Goal: Task Accomplishment & Management: Manage account settings

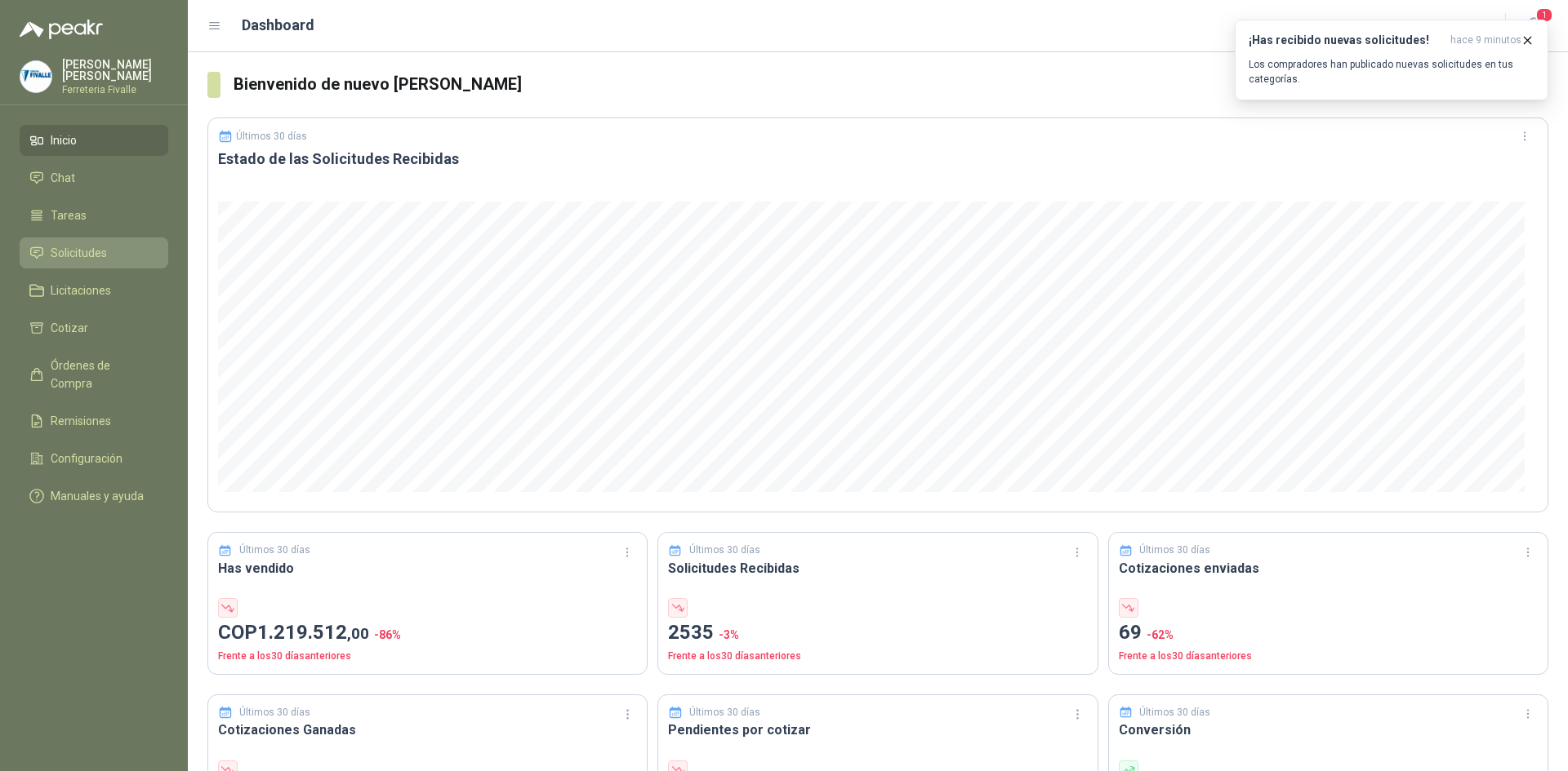
click at [76, 256] on link "Solicitudes" at bounding box center [94, 253] width 149 height 31
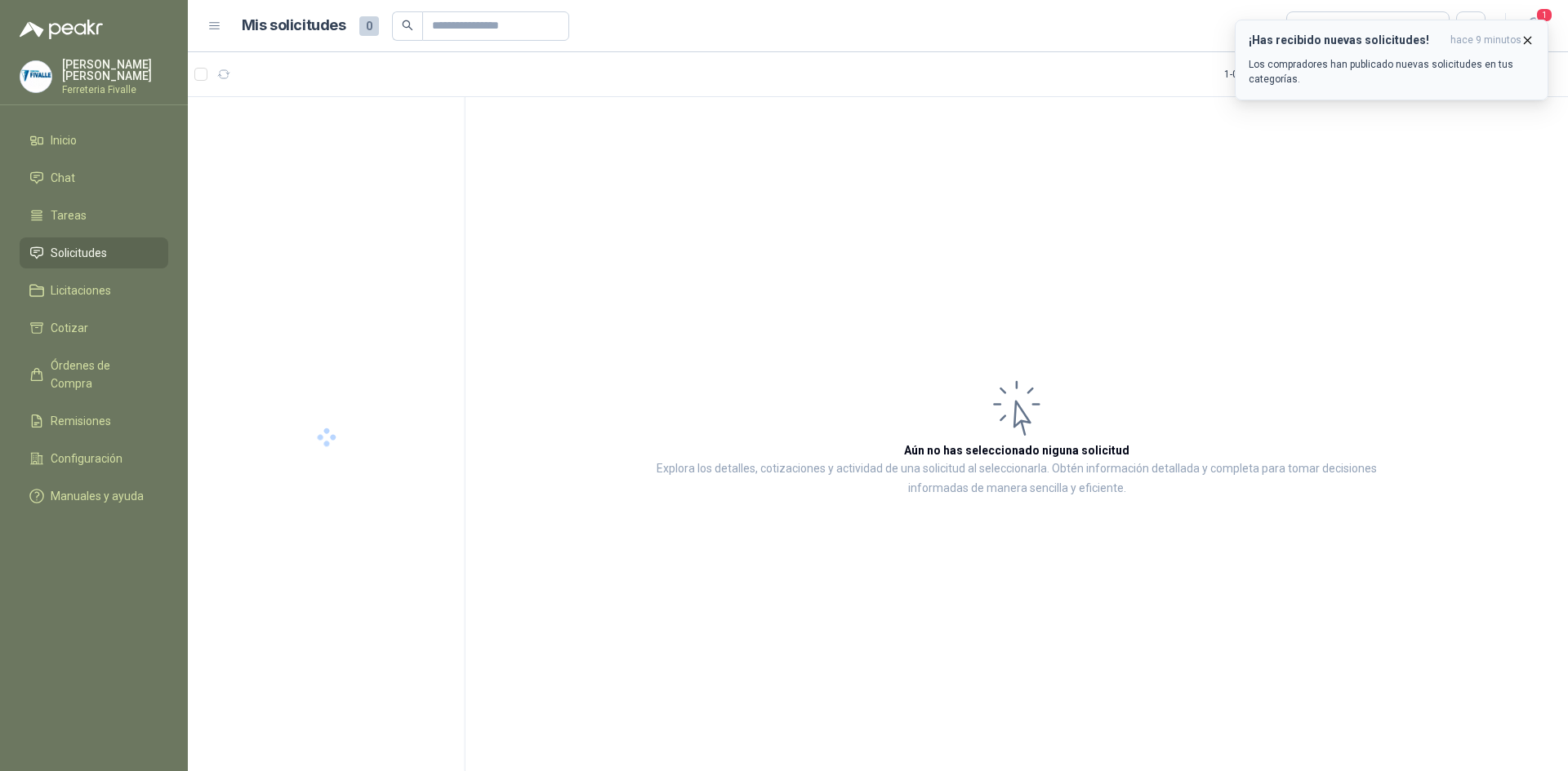
click at [1533, 26] on button "¡Has recibido nuevas solicitudes! hace 9 minutos Los compradores han publicado …" at bounding box center [1391, 60] width 314 height 81
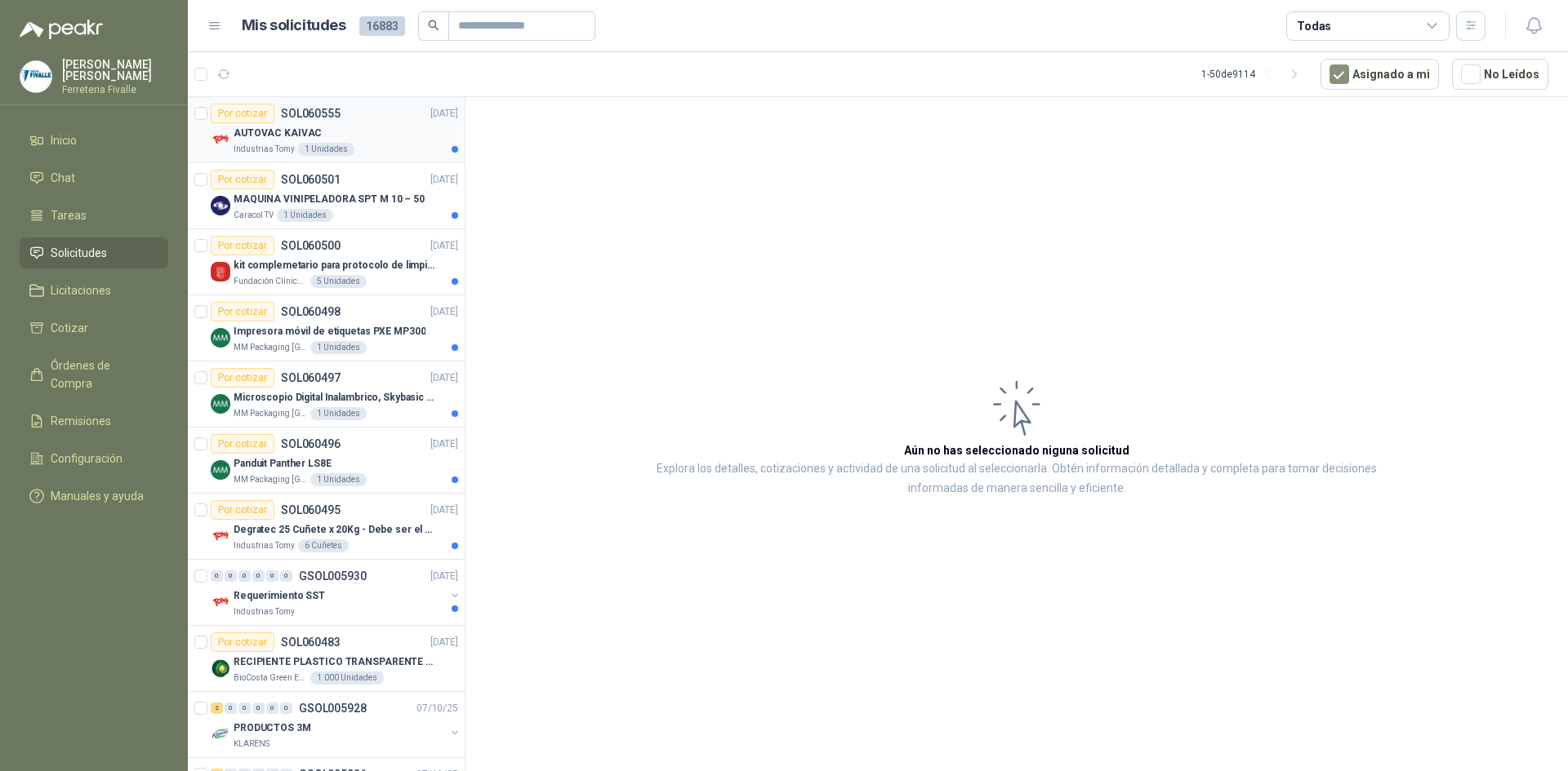
click at [370, 143] on div "Industrias Tomy 1 Unidades" at bounding box center [345, 149] width 224 height 13
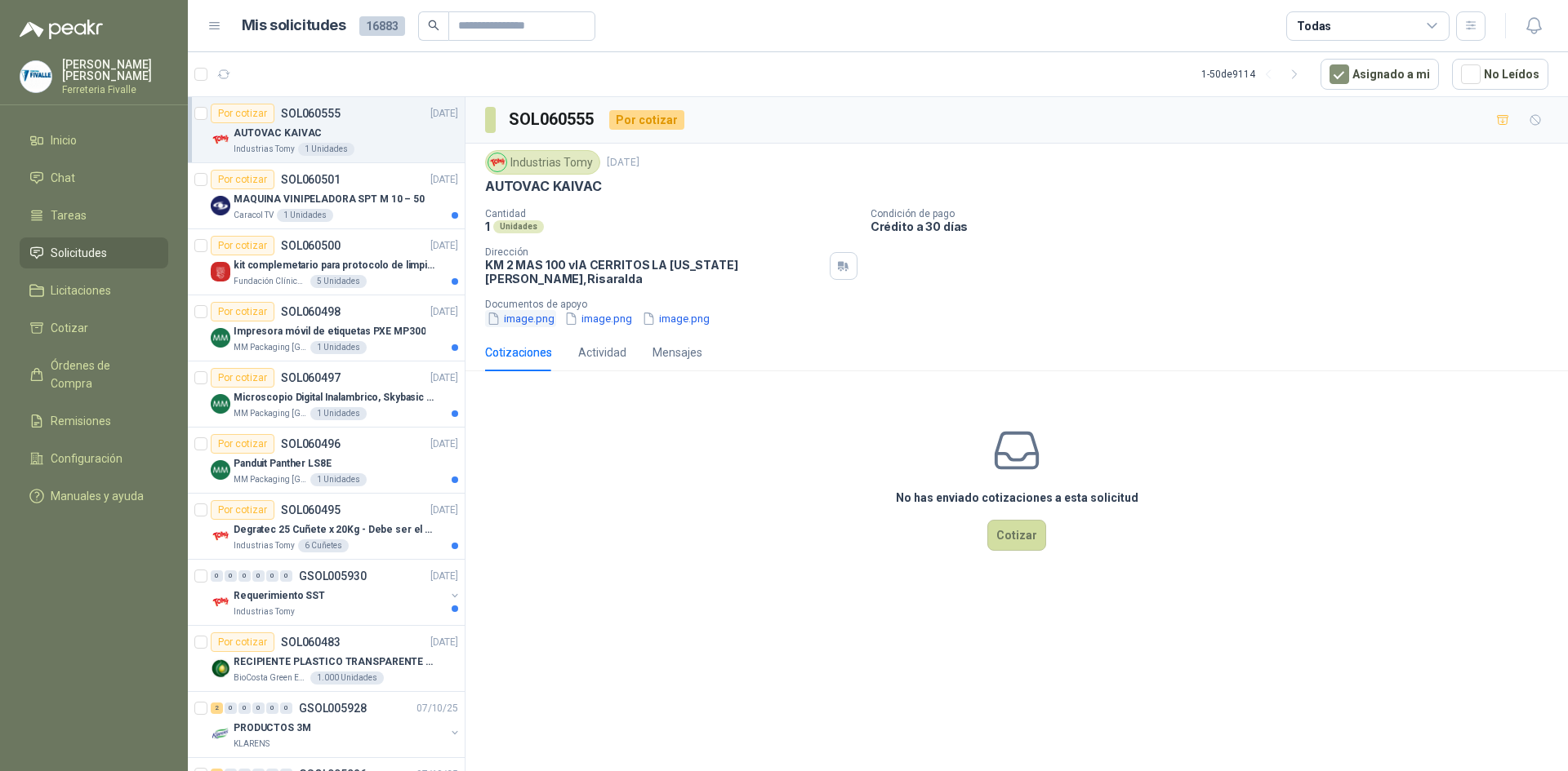
click at [534, 310] on button "image.png" at bounding box center [520, 318] width 71 height 17
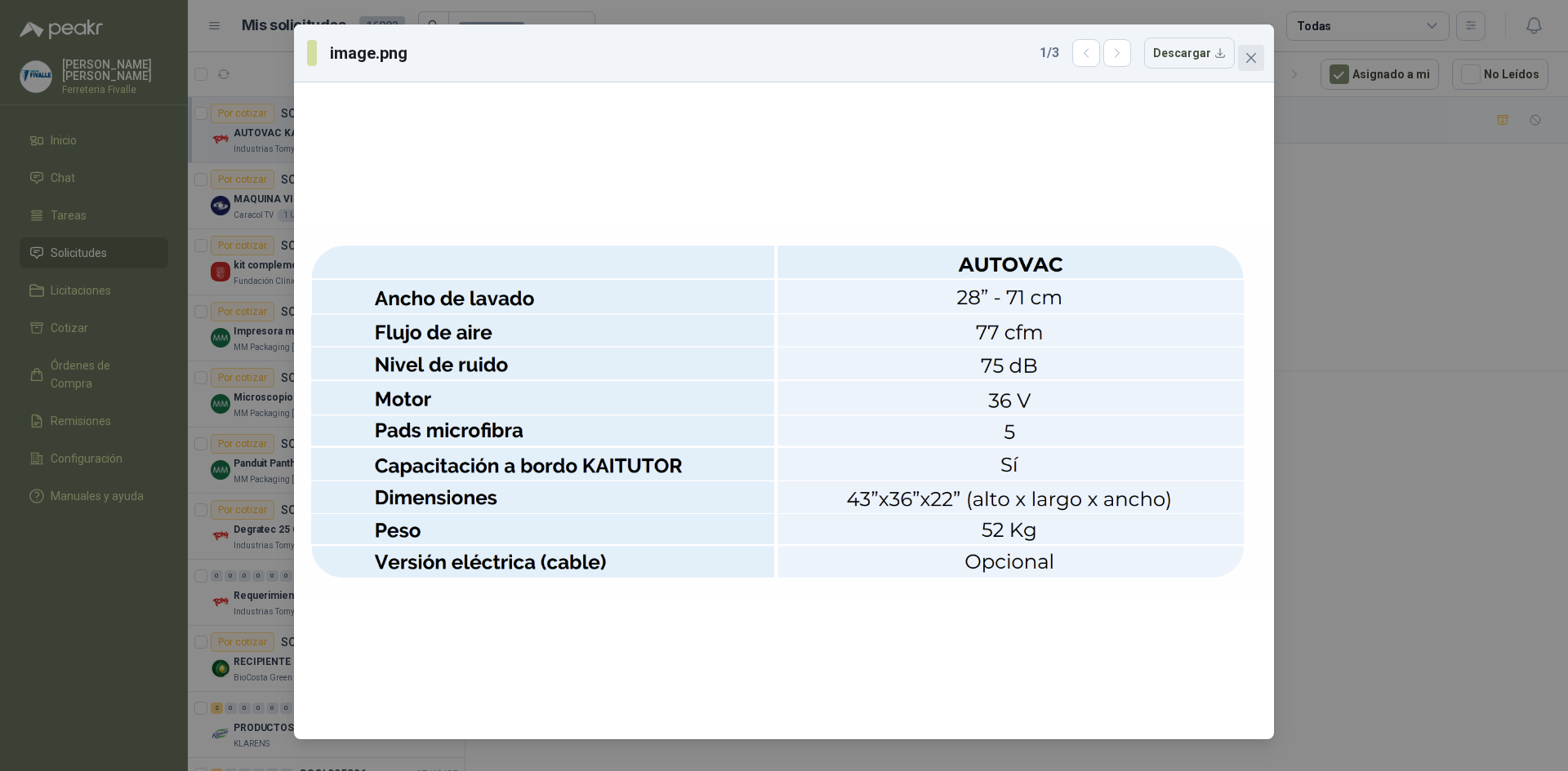
click at [1247, 58] on icon "close" at bounding box center [1250, 57] width 13 height 13
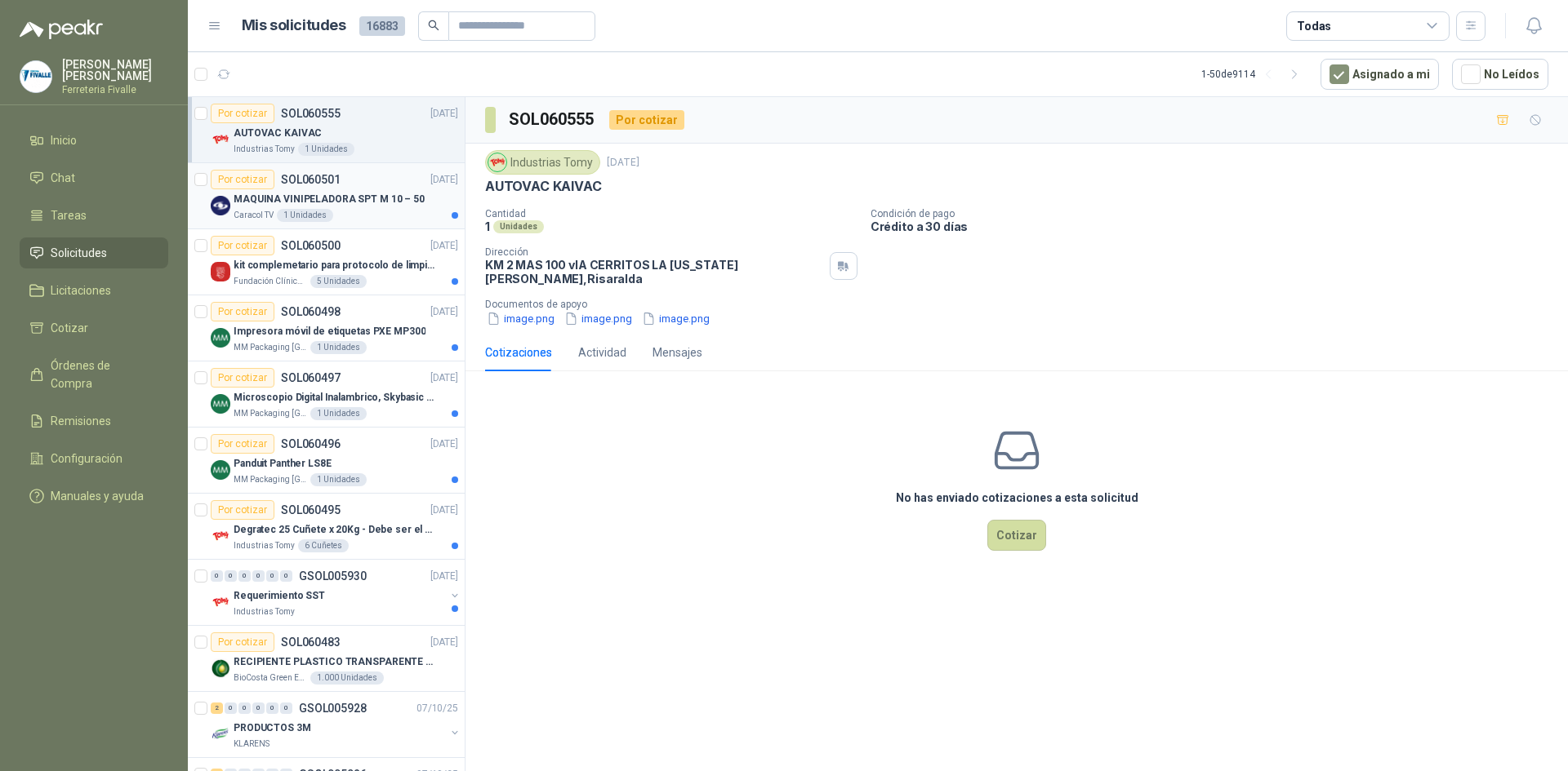
click at [396, 224] on article "Por cotizar SOL060501 [DATE] MAQUINA VINIPELADORA SPT M 10 – 50 Caracol TV 1 Un…" at bounding box center [326, 196] width 277 height 66
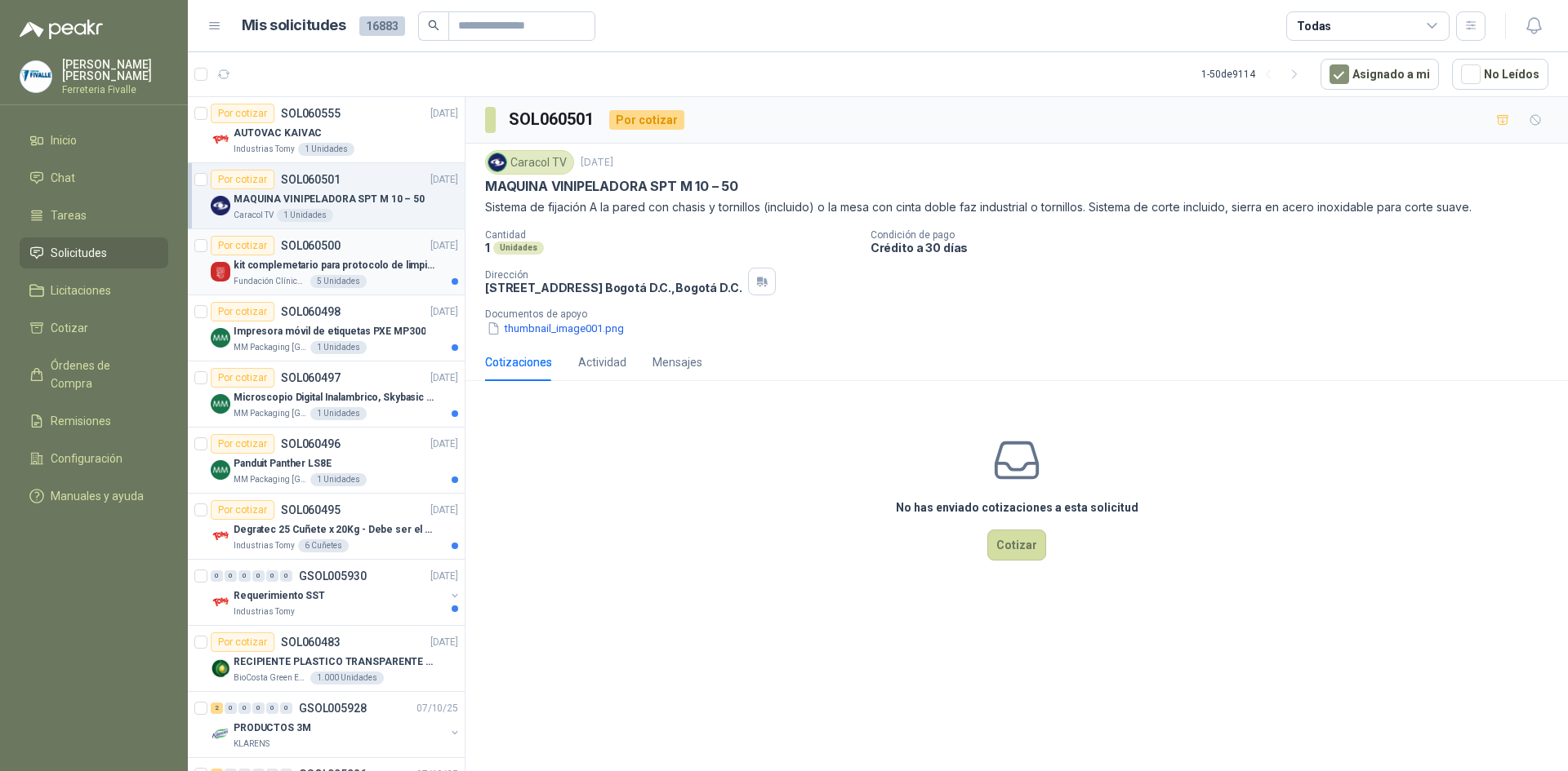
click at [380, 289] on article "Por cotizar SOL060500 [DATE] kit complemetario para protocolo de limpieza Funda…" at bounding box center [326, 263] width 277 height 66
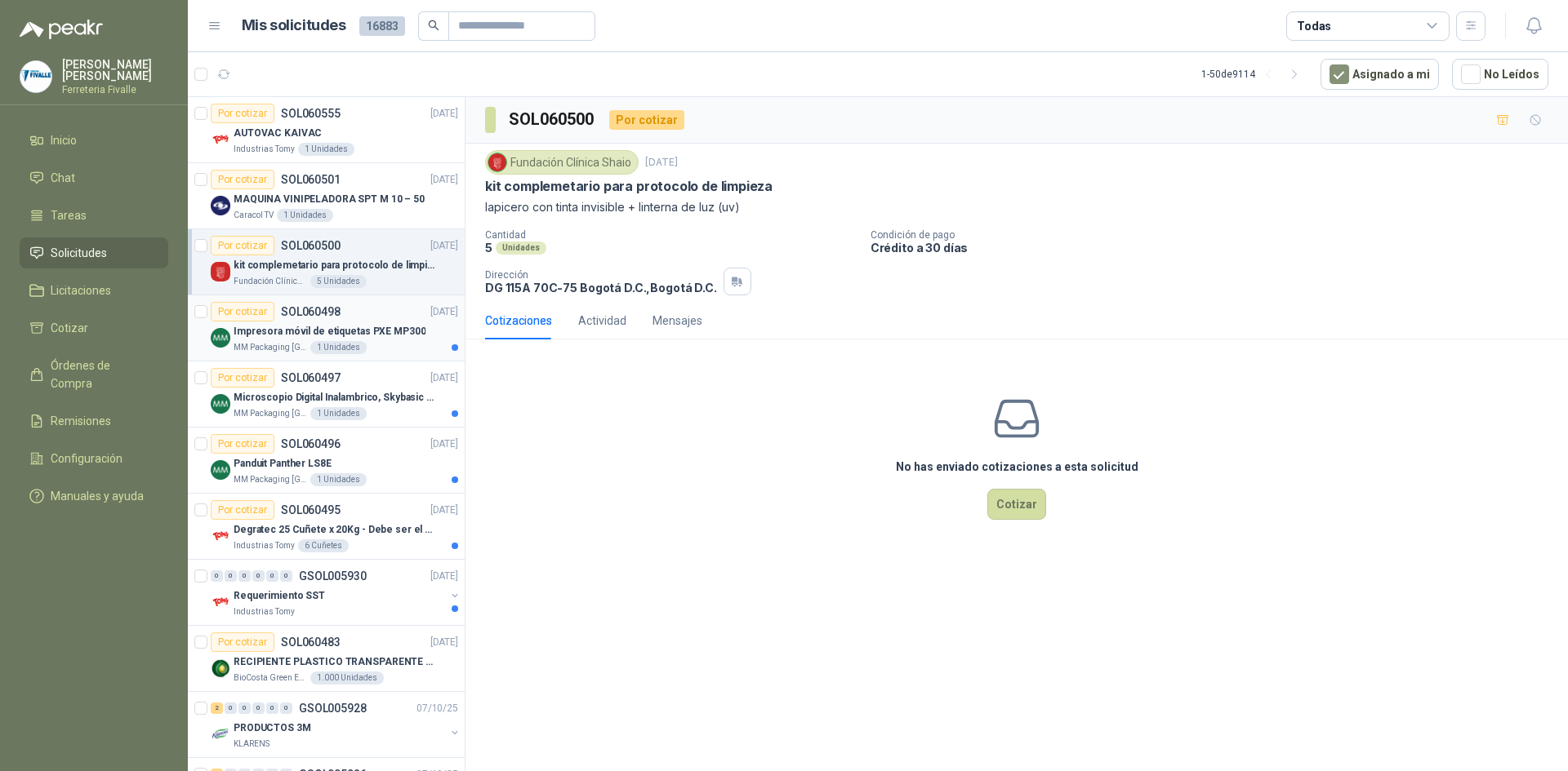
click at [408, 321] on div "Por cotizar SOL060498 [DATE]" at bounding box center [335, 312] width 248 height 20
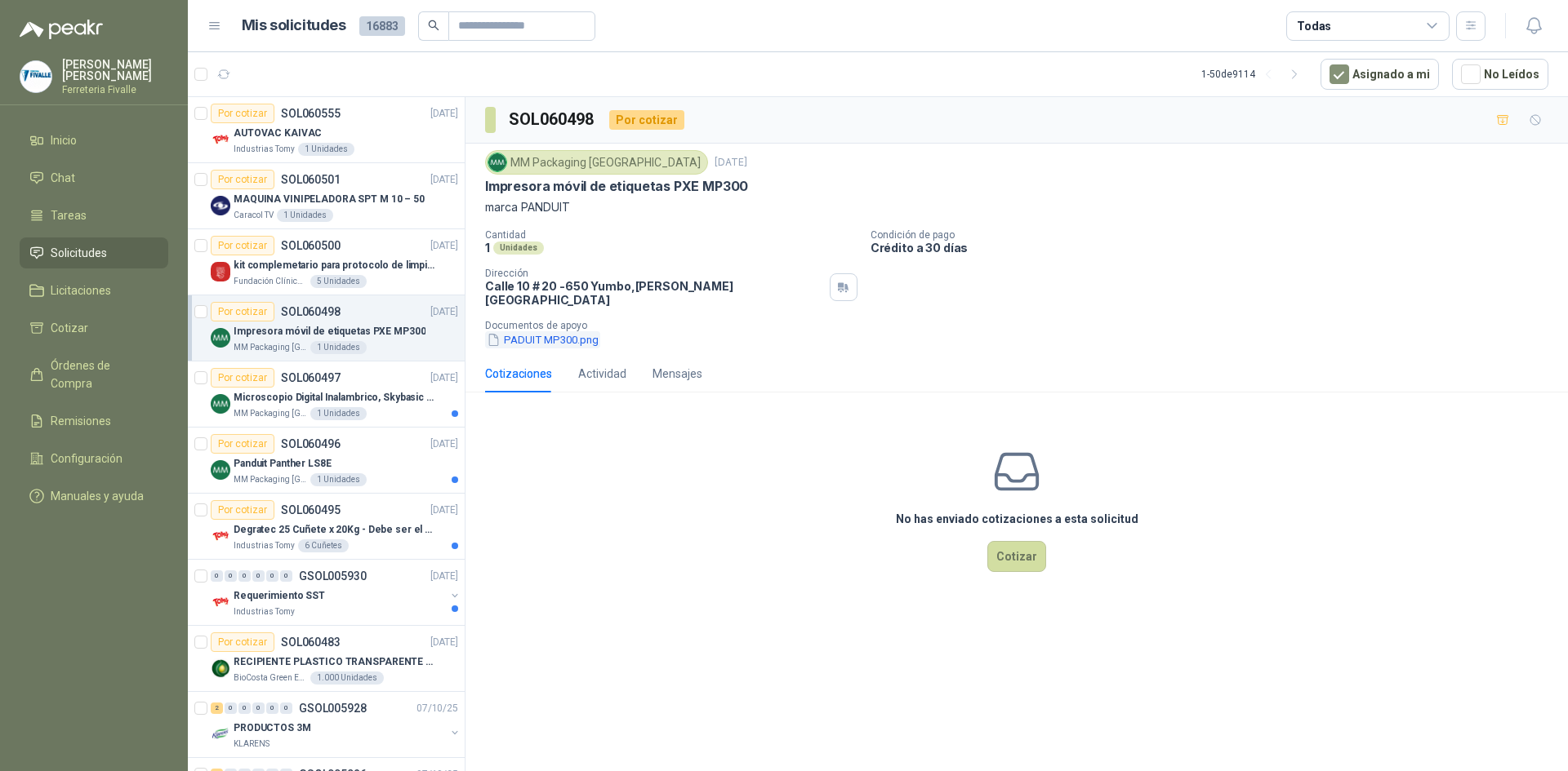
click at [585, 332] on button "PADUIT MP300.png" at bounding box center [543, 340] width 115 height 17
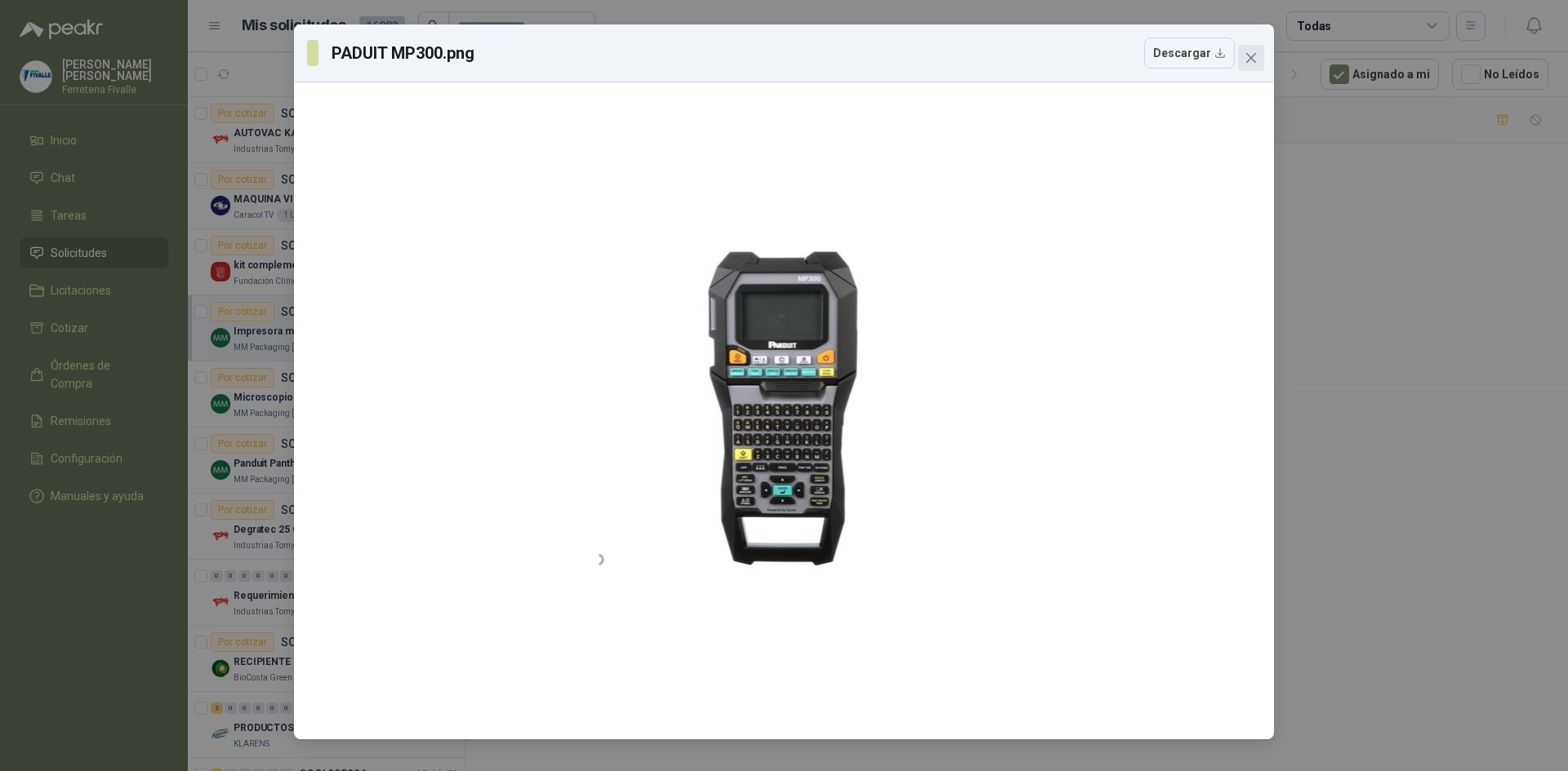
click at [1254, 59] on icon "close" at bounding box center [1250, 57] width 13 height 13
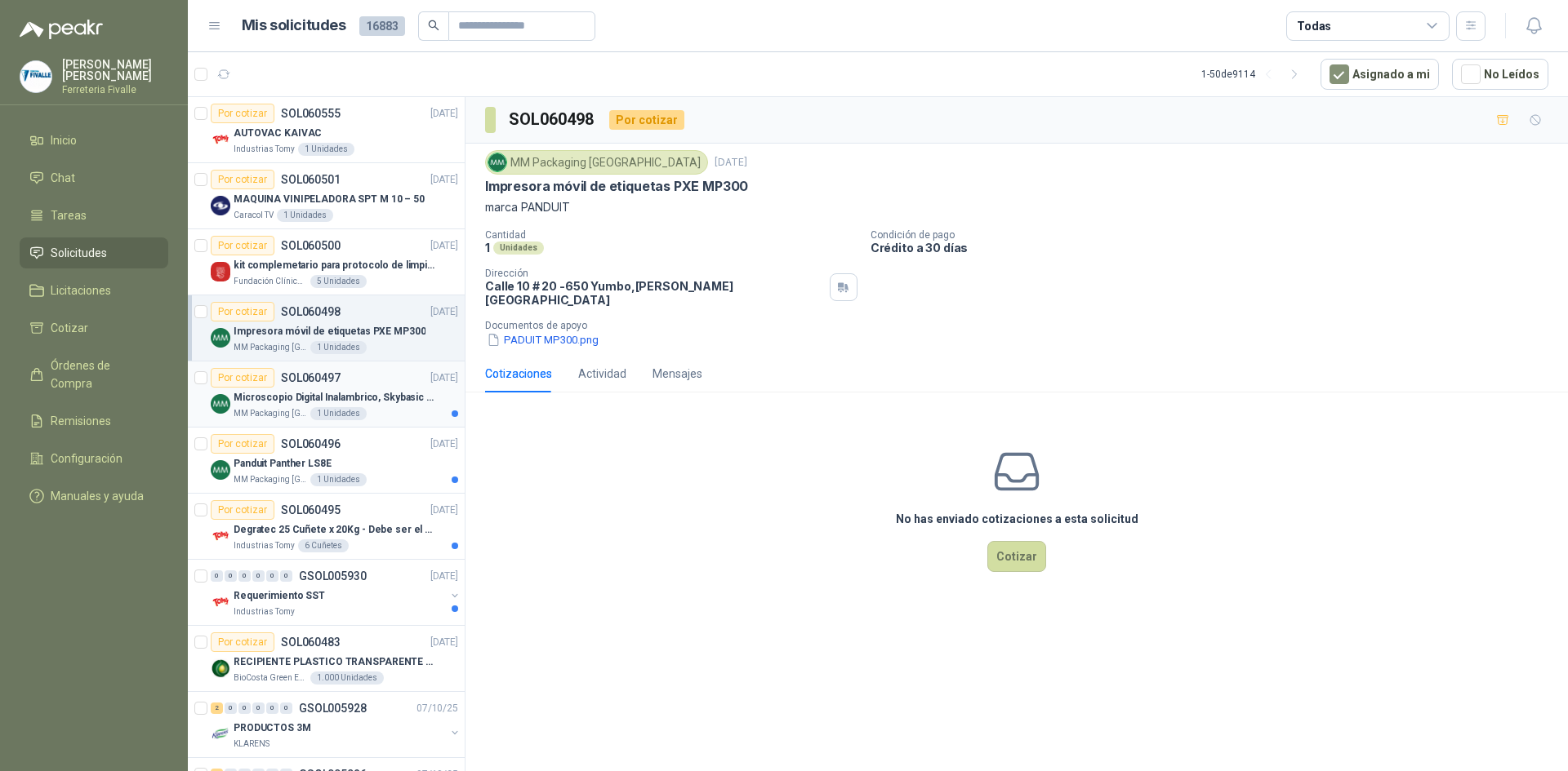
click at [438, 410] on div "MM Packaging [GEOGRAPHIC_DATA] 1 Unidades" at bounding box center [345, 413] width 224 height 13
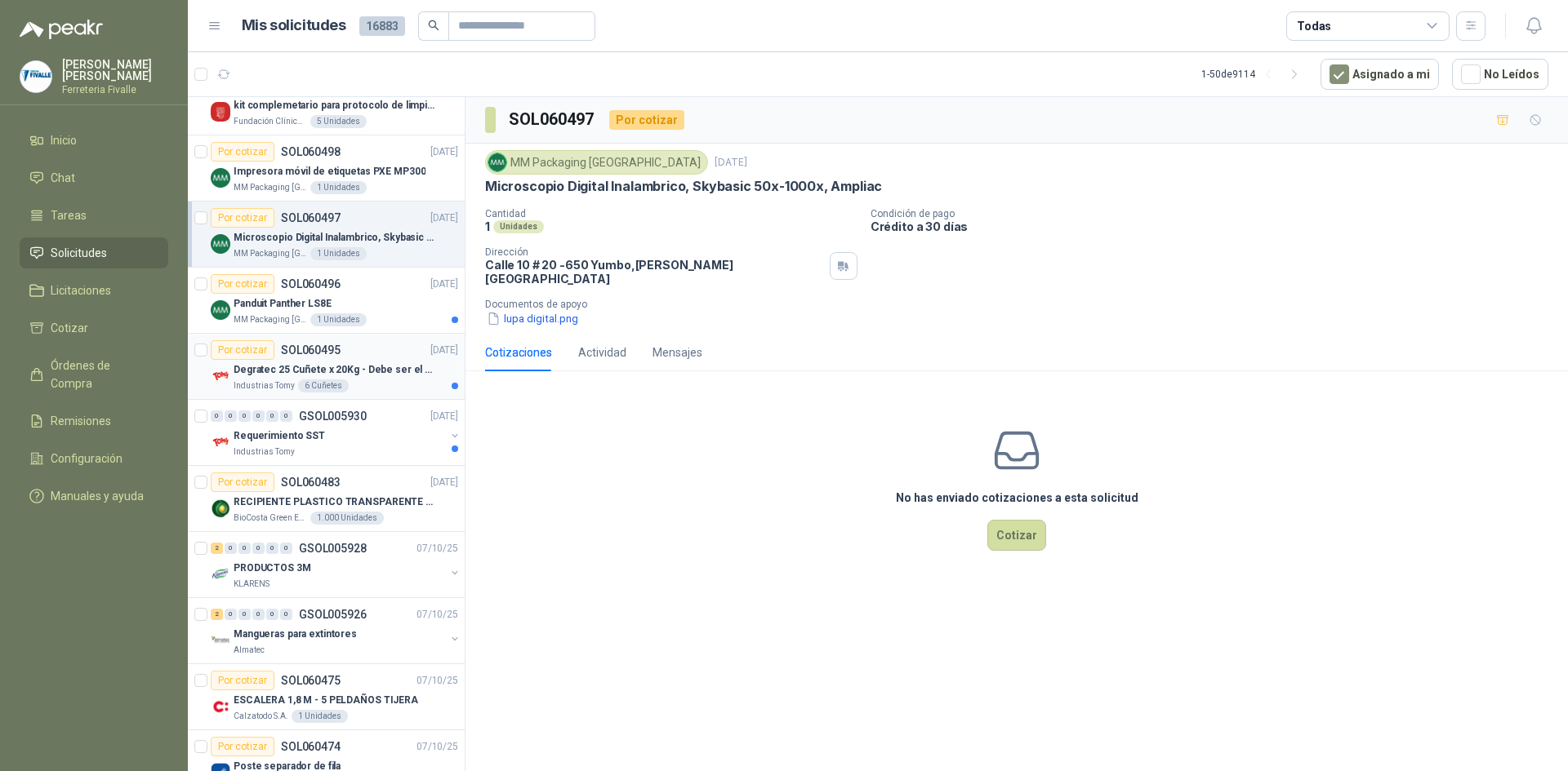
scroll to position [163, 0]
click at [552, 310] on button "lupa digital.png" at bounding box center [533, 318] width 95 height 17
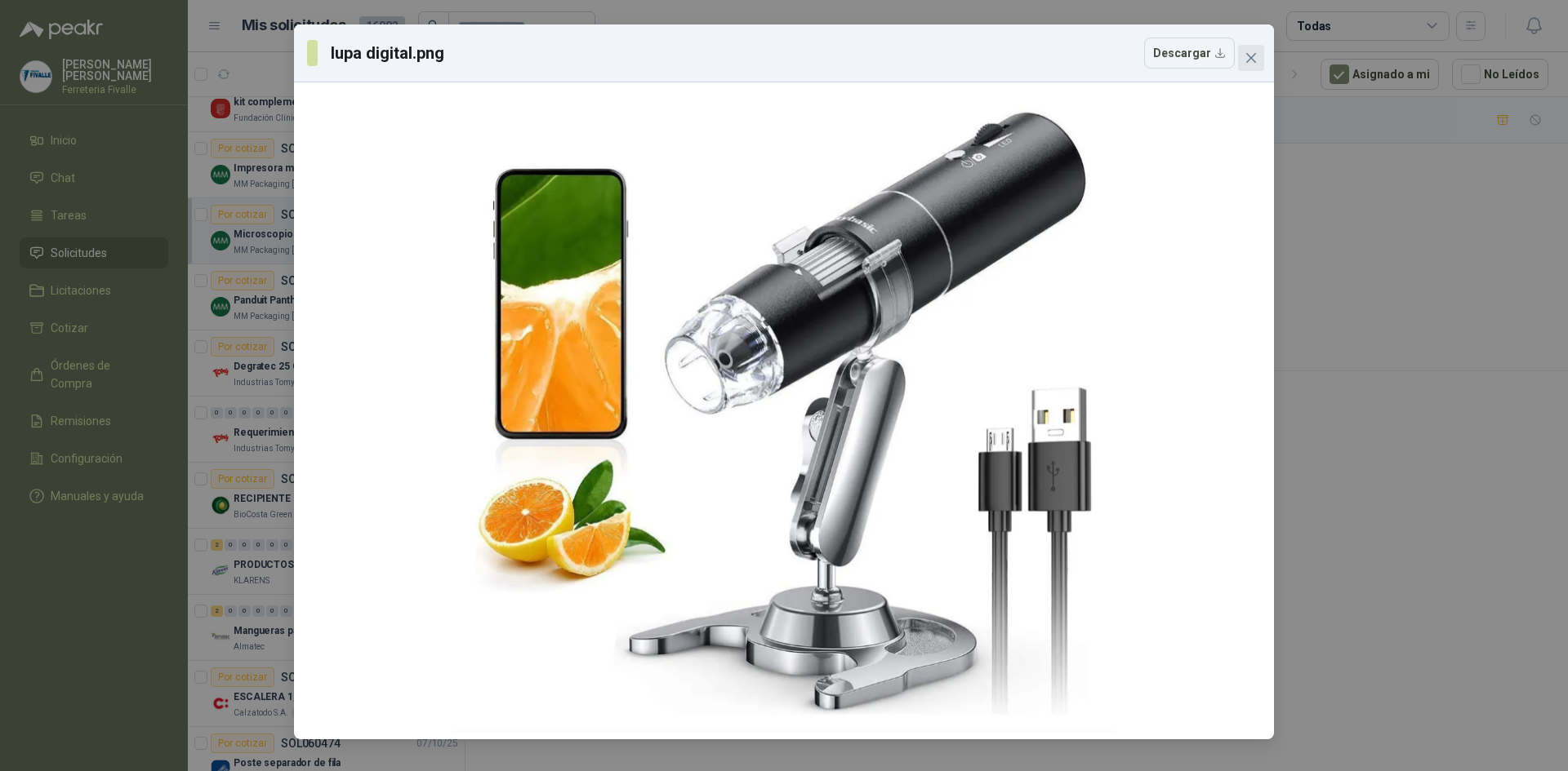
click at [1259, 55] on span "Close" at bounding box center [1250, 57] width 26 height 13
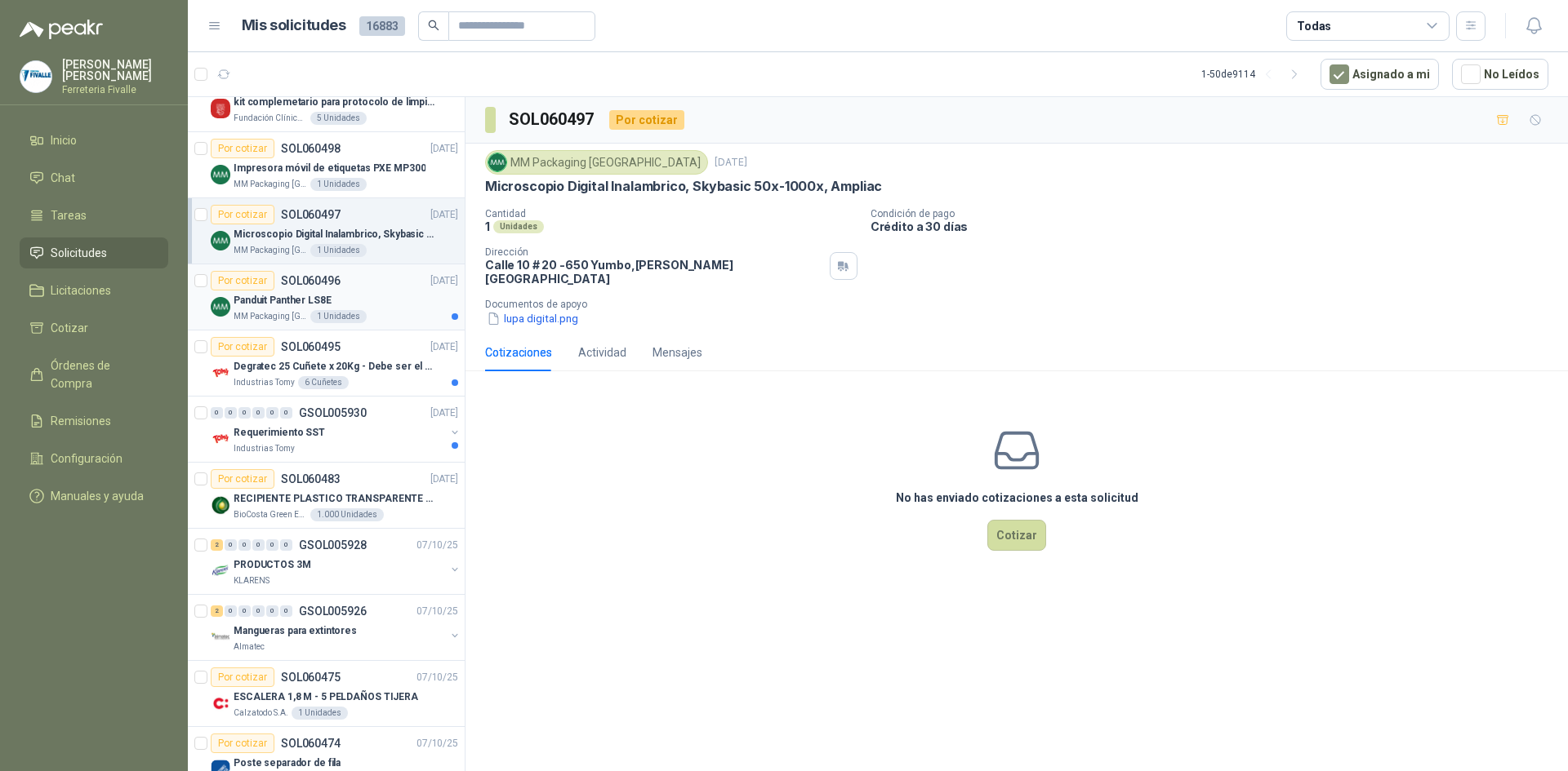
click at [405, 313] on div "MM Packaging [GEOGRAPHIC_DATA] 1 Unidades" at bounding box center [345, 316] width 224 height 13
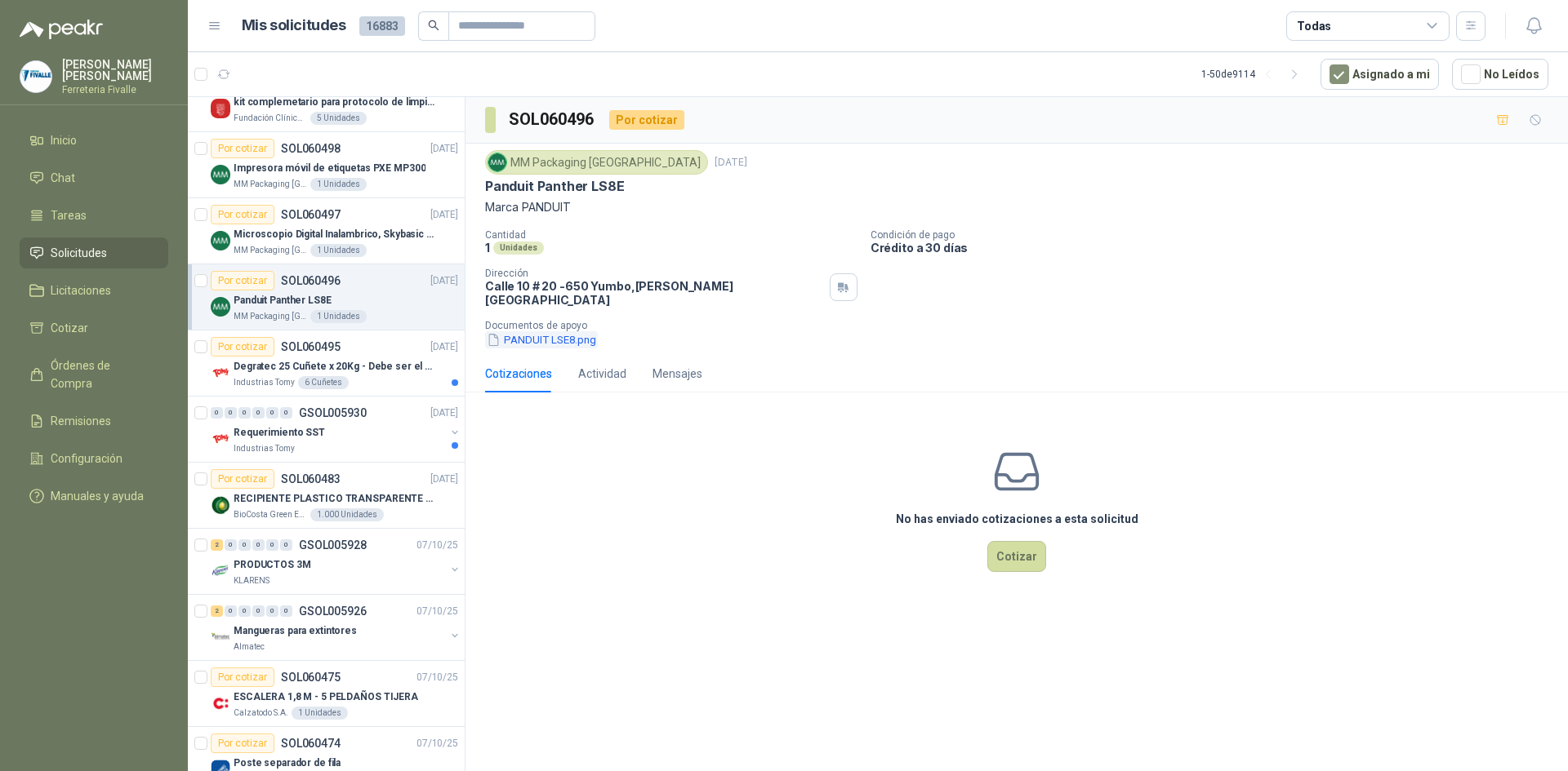
click at [565, 332] on button "PANDUIT LSE8.png" at bounding box center [542, 340] width 113 height 17
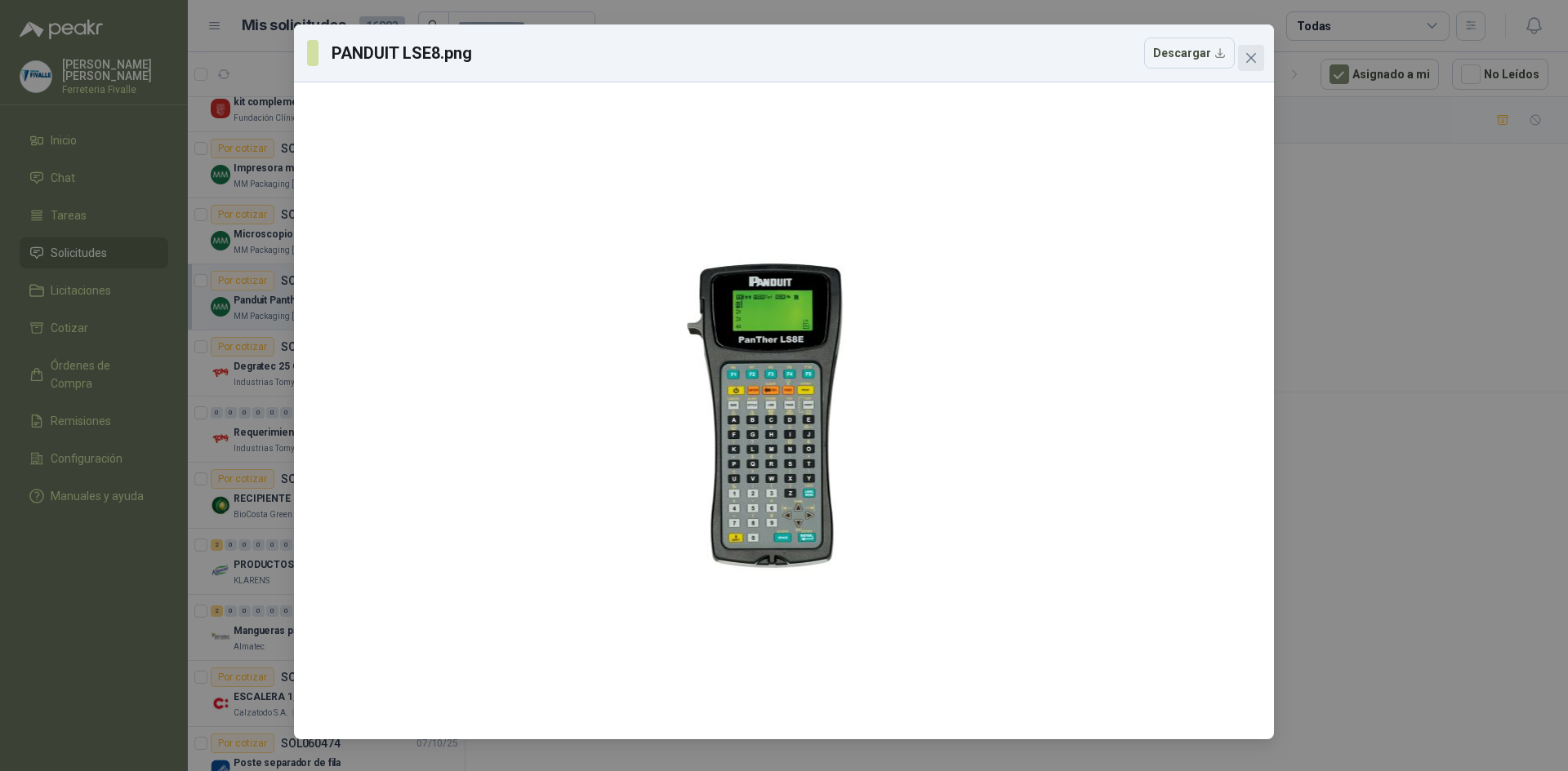
click at [1255, 50] on button "Close" at bounding box center [1250, 57] width 26 height 26
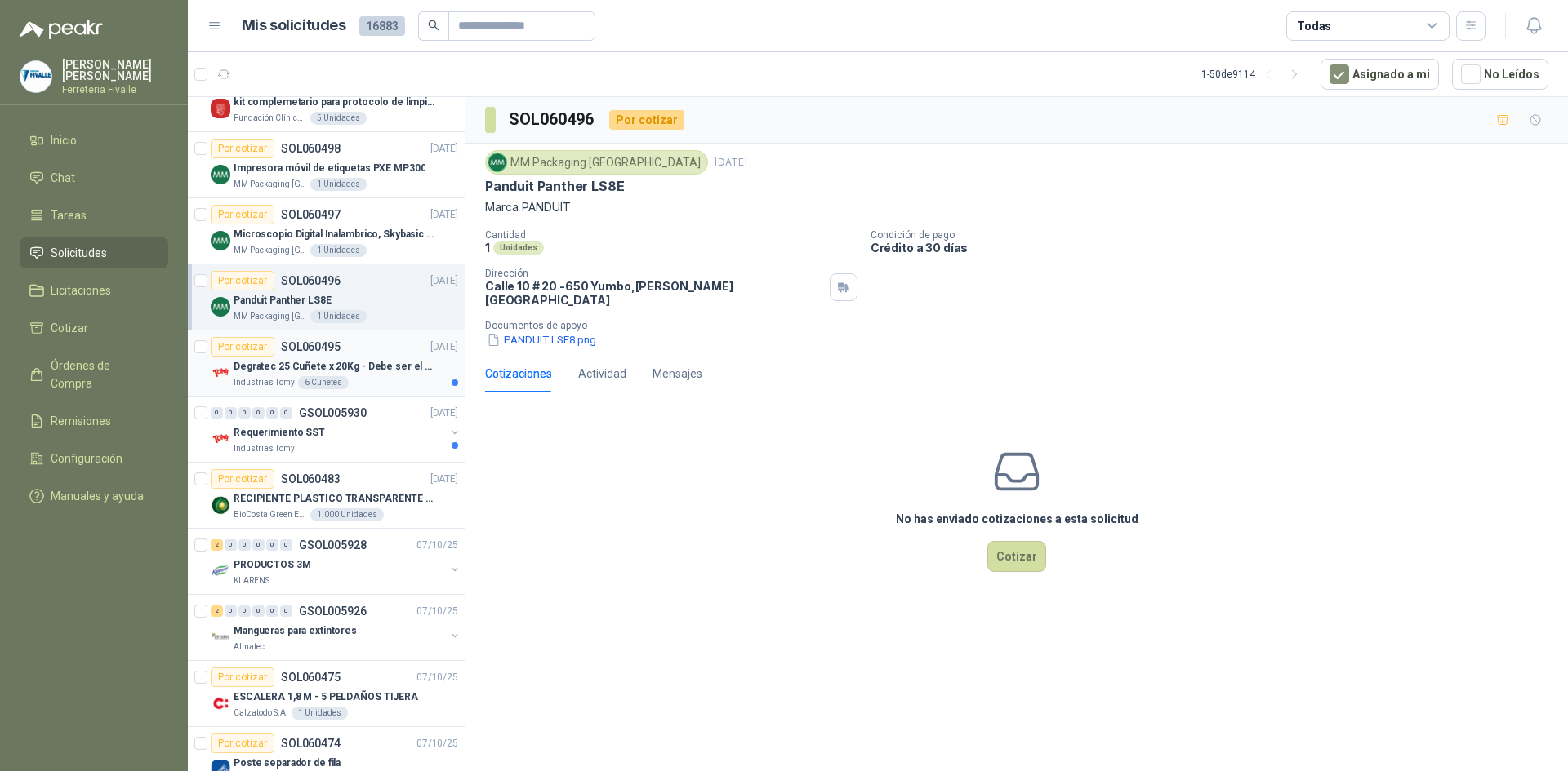
click at [395, 365] on p "Degratec 25 Cuñete x 20Kg - Debe ser el de Tecnas (por ahora homologado) - (Adj…" at bounding box center [335, 367] width 204 height 15
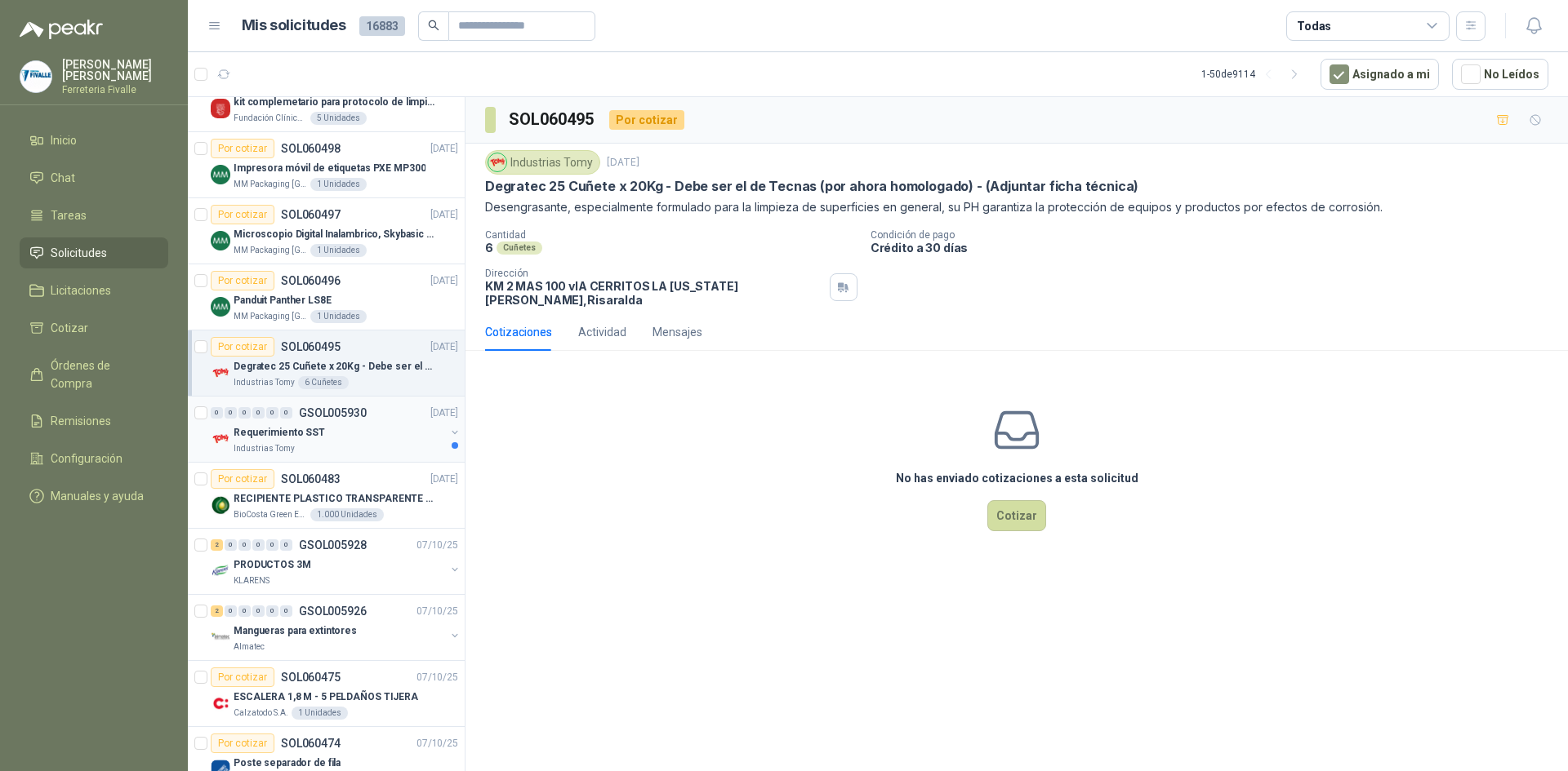
click at [390, 442] on div "Industrias Tomy" at bounding box center [339, 448] width 212 height 13
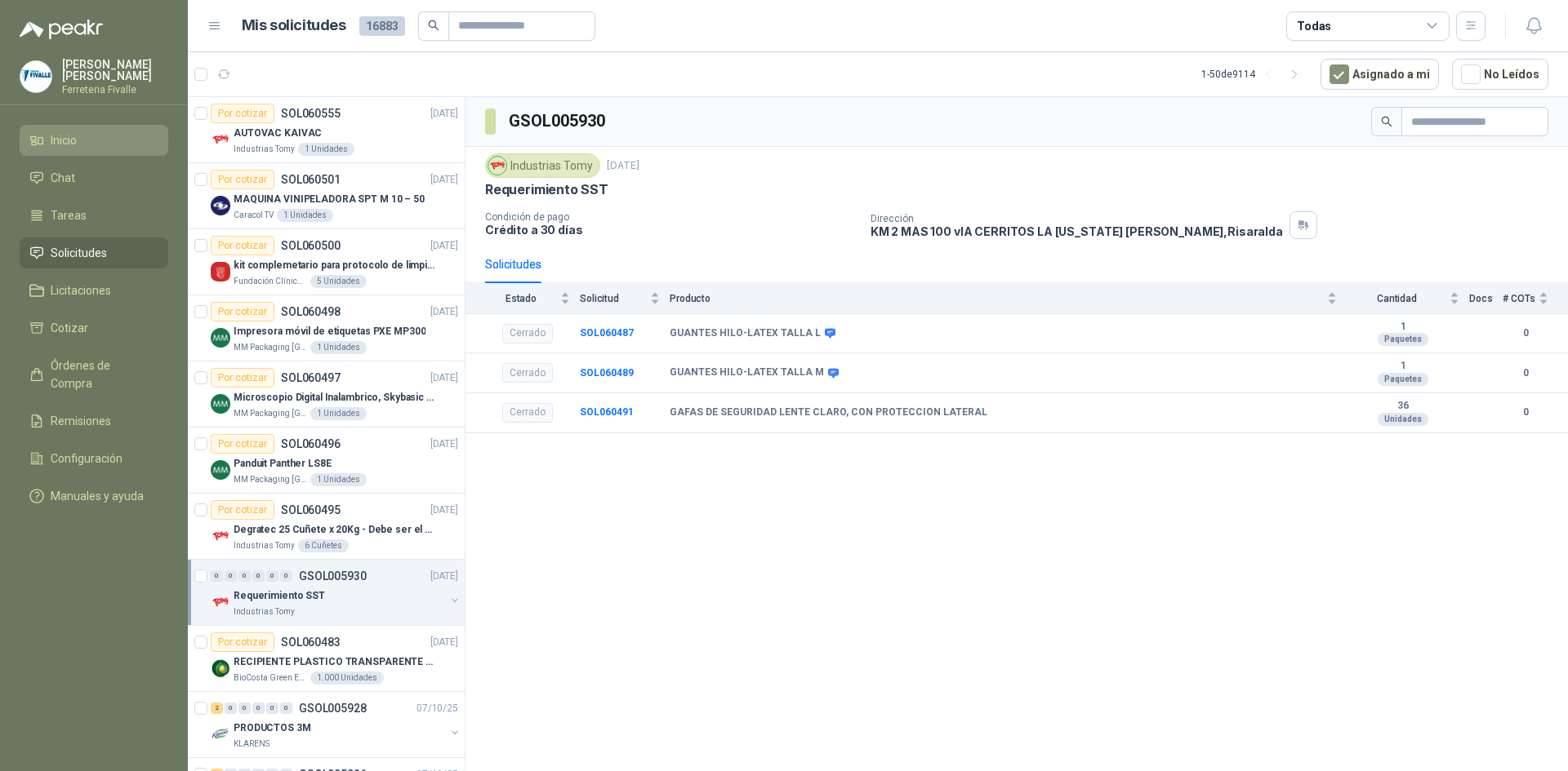
click at [88, 150] on li "Inicio" at bounding box center [94, 141] width 129 height 18
